Goal: Find specific page/section: Find specific page/section

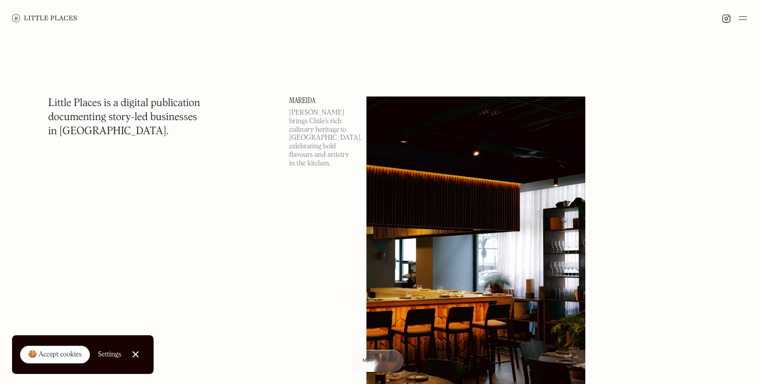
click at [741, 16] on img at bounding box center [743, 18] width 8 height 12
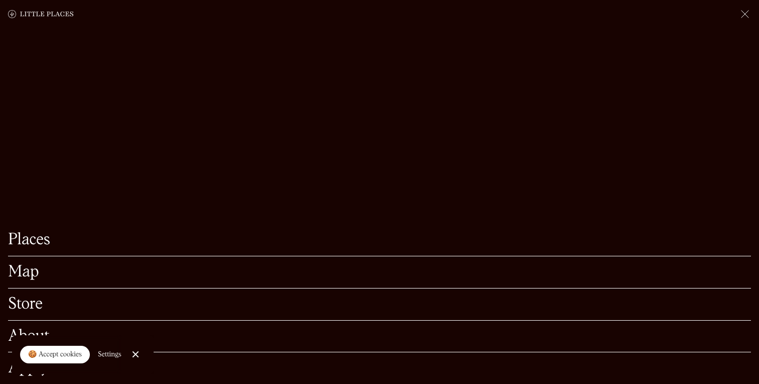
click at [21, 270] on link "Map" at bounding box center [379, 272] width 743 height 16
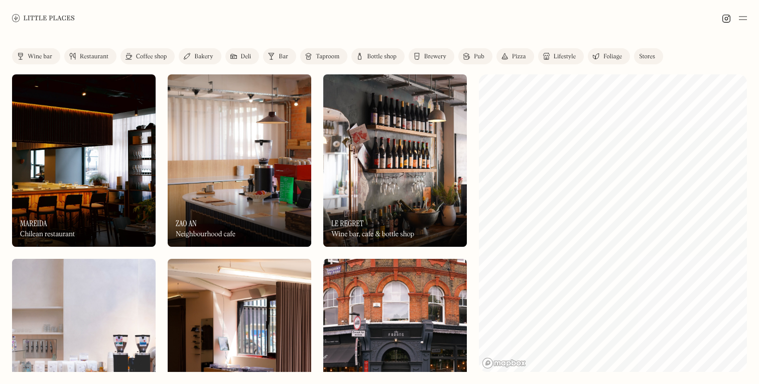
click at [283, 55] on div "Bar" at bounding box center [284, 57] width 10 height 6
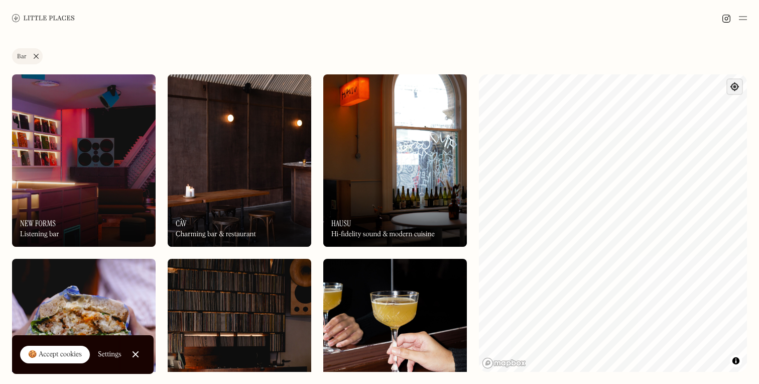
click at [738, 88] on span "Find my location" at bounding box center [735, 86] width 15 height 15
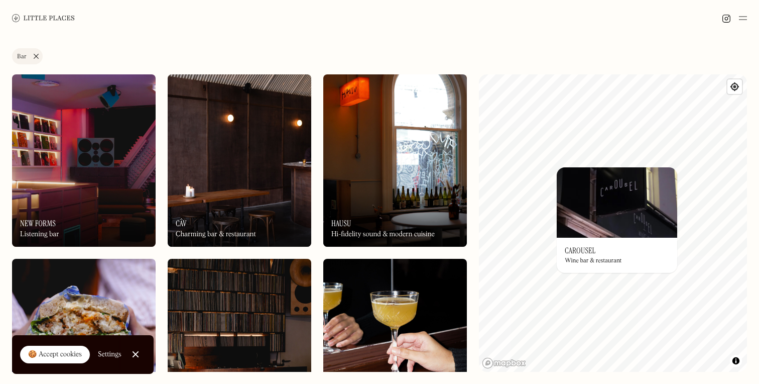
click at [580, 246] on h3 "Carousel" at bounding box center [580, 251] width 31 height 10
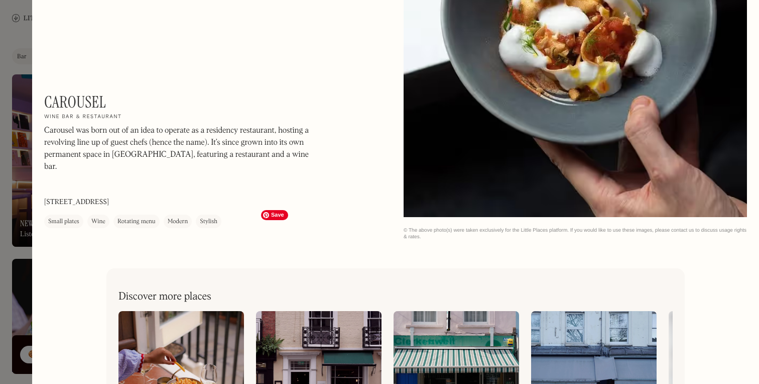
scroll to position [2517, 0]
